Goal: Information Seeking & Learning: Learn about a topic

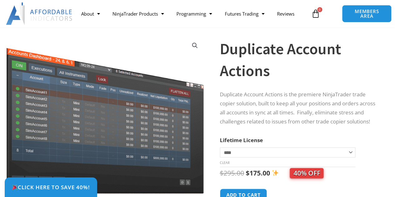
scroll to position [94, 0]
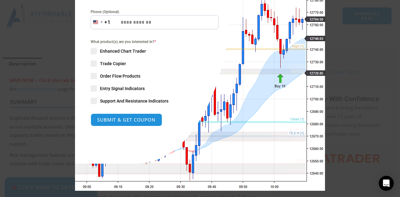
scroll to position [138, 0]
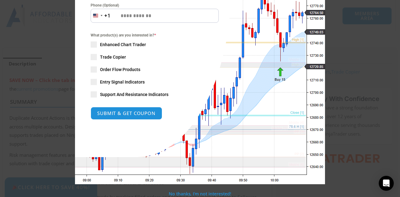
click at [92, 55] on span "SAVE 20% NOW popup" at bounding box center [94, 57] width 6 height 6
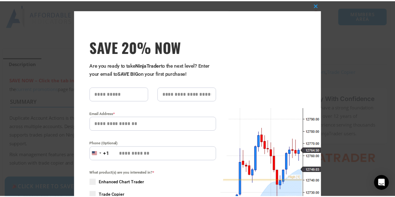
scroll to position [0, 0]
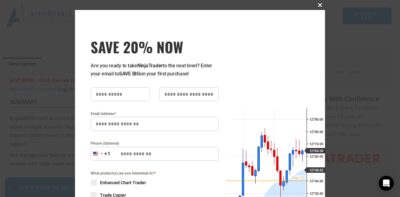
click at [318, 4] on span "SAVE 20% NOW popup" at bounding box center [320, 5] width 10 height 4
